Goal: Task Accomplishment & Management: Manage account settings

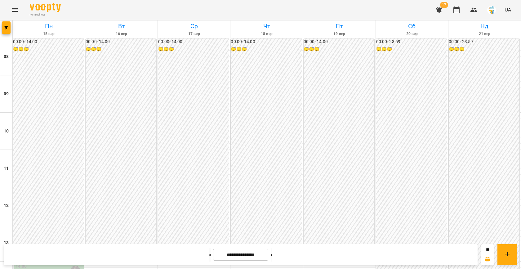
scroll to position [318, 0]
click at [7, 29] on icon "button" at bounding box center [6, 28] width 4 height 4
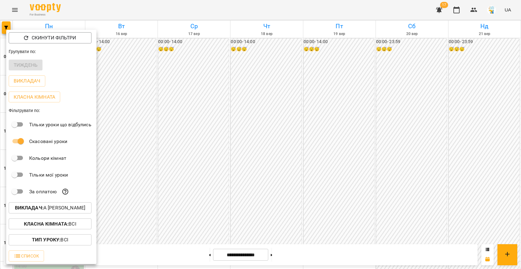
click at [79, 208] on p "Викладач : А [PERSON_NAME]" at bounding box center [50, 207] width 71 height 7
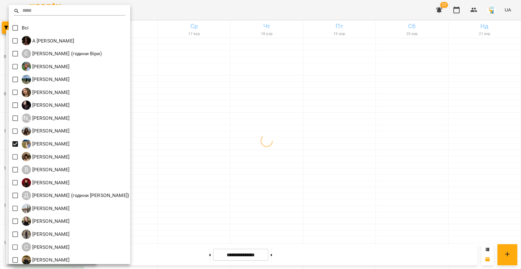
click at [253, 106] on div at bounding box center [260, 134] width 521 height 269
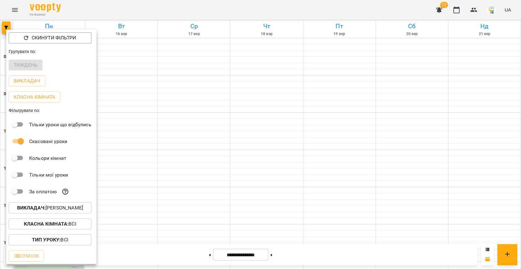
click at [285, 130] on div at bounding box center [260, 134] width 521 height 269
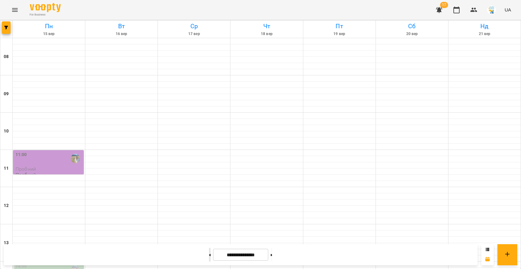
click at [209, 249] on button at bounding box center [210, 255] width 2 height 14
type input "**********"
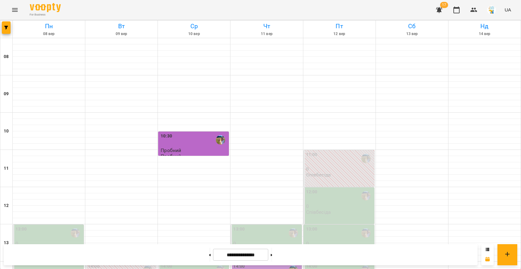
scroll to position [224, 0]
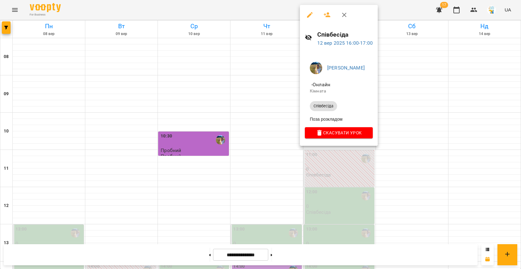
click at [312, 11] on button "button" at bounding box center [310, 14] width 15 height 15
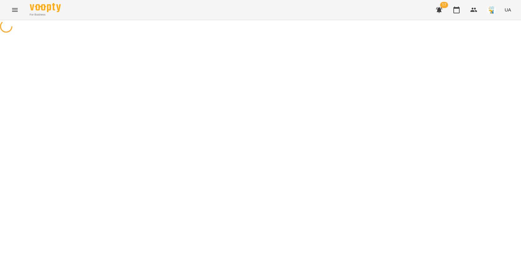
select select "**********"
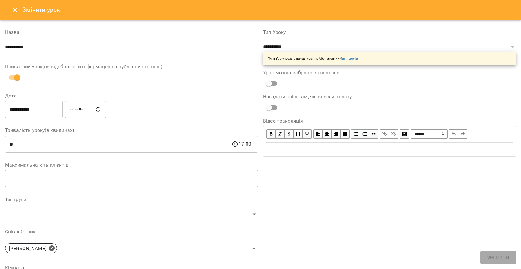
click at [15, 11] on icon "Close" at bounding box center [14, 9] width 7 height 7
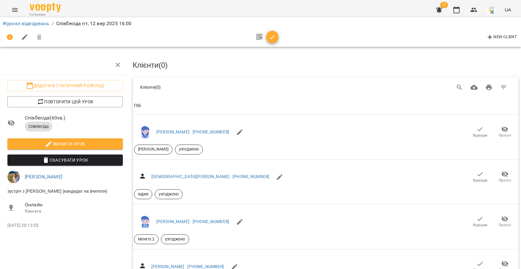
click at [465, 8] on div "17 UA" at bounding box center [473, 10] width 82 height 16
click at [453, 10] on button "button" at bounding box center [456, 9] width 15 height 15
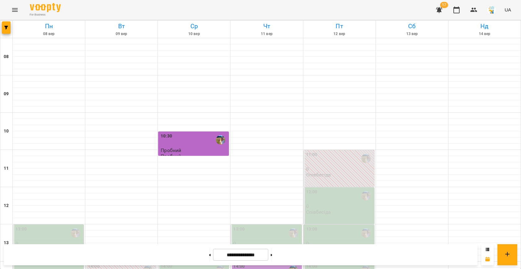
scroll to position [148, 0]
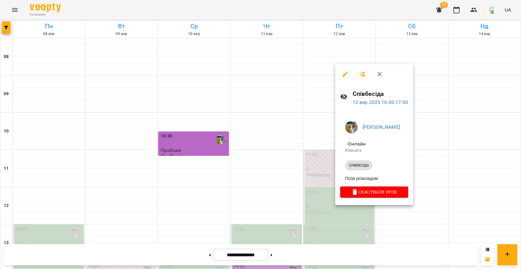
click at [290, 117] on div at bounding box center [260, 134] width 521 height 269
